Goal: Find specific page/section: Find specific page/section

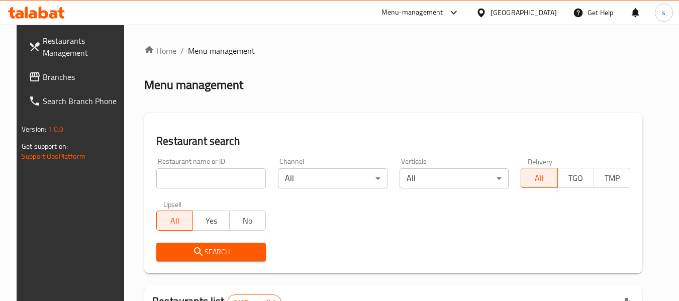
drag, startPoint x: 80, startPoint y: 1, endPoint x: 547, endPoint y: 17, distance: 467.3
click at [547, 17] on div "Qatar" at bounding box center [524, 12] width 66 height 11
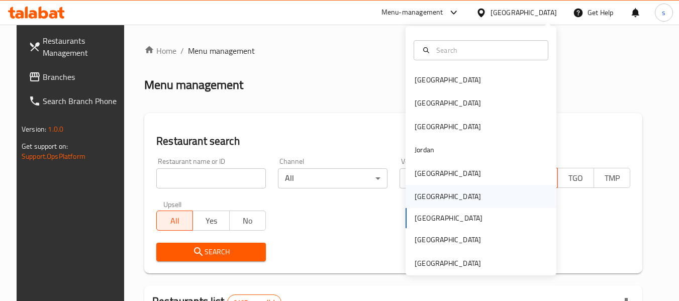
click at [440, 197] on div "Oman" at bounding box center [481, 196] width 151 height 23
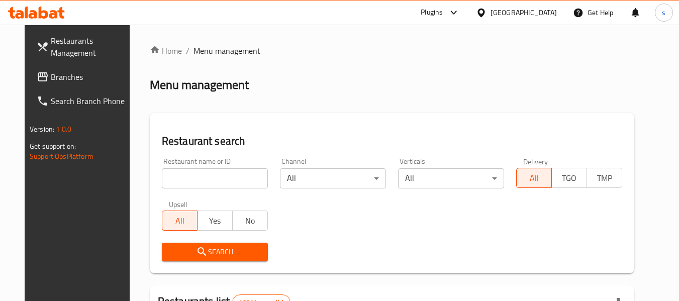
drag, startPoint x: 194, startPoint y: 4, endPoint x: 570, endPoint y: 17, distance: 376.8
click at [570, 17] on div "Get Help" at bounding box center [593, 13] width 57 height 24
click at [545, 17] on div "Oman" at bounding box center [524, 12] width 66 height 11
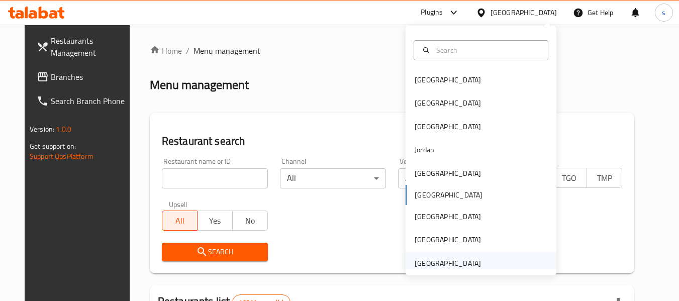
click at [463, 259] on div "United Arab Emirates" at bounding box center [448, 263] width 66 height 11
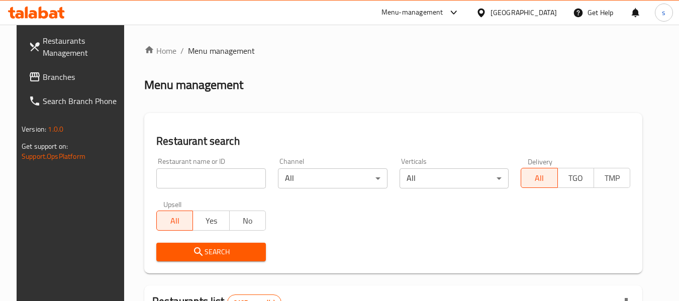
drag, startPoint x: 0, startPoint y: 0, endPoint x: 533, endPoint y: 12, distance: 533.6
click at [485, 12] on icon at bounding box center [481, 12] width 7 height 9
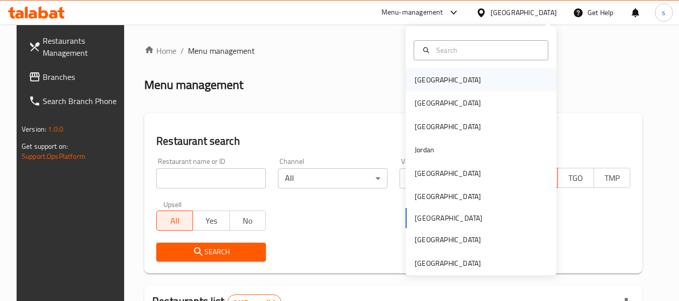
click at [445, 83] on div "[GEOGRAPHIC_DATA]" at bounding box center [481, 79] width 151 height 23
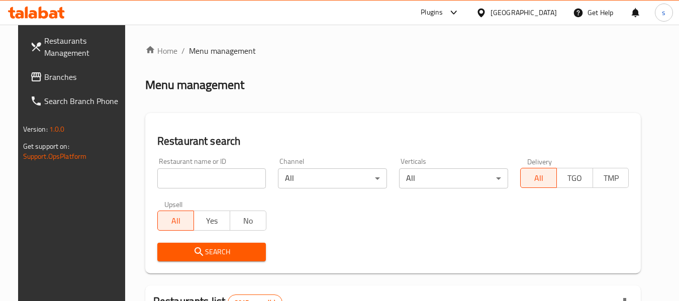
click at [544, 12] on div "Bahrain" at bounding box center [524, 12] width 66 height 11
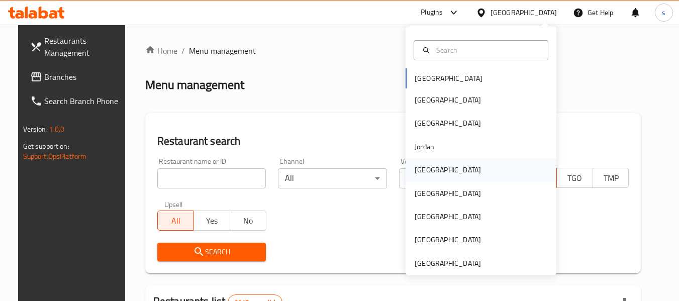
click at [434, 169] on div "Kuwait" at bounding box center [448, 169] width 82 height 23
